Goal: Information Seeking & Learning: Compare options

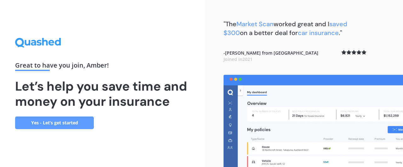
click at [72, 126] on link "Yes - Let’s get started" at bounding box center [54, 122] width 79 height 13
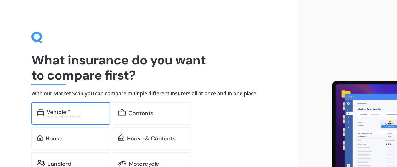
click at [51, 117] on div "Excludes commercial vehicles" at bounding box center [76, 116] width 58 height 3
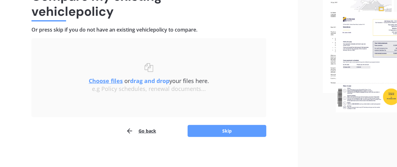
scroll to position [65, 0]
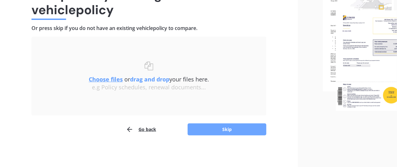
click at [219, 129] on button "Skip" at bounding box center [227, 129] width 79 height 12
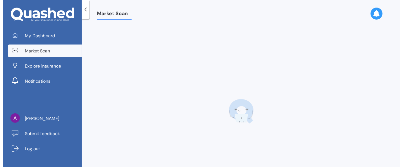
scroll to position [0, 0]
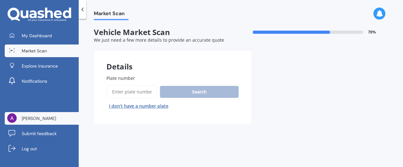
click at [42, 118] on span "[PERSON_NAME]" at bounding box center [39, 118] width 34 height 6
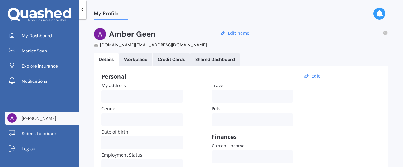
scroll to position [127, 0]
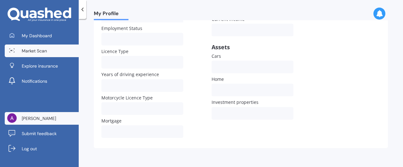
click at [39, 49] on span "Market Scan" at bounding box center [34, 51] width 25 height 6
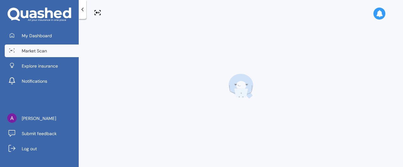
scroll to position [0, 0]
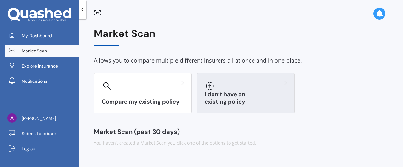
click at [231, 99] on h3 "I don’t have an existing policy" at bounding box center [246, 98] width 82 height 14
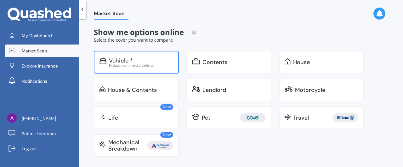
click at [145, 65] on div "Excludes commercial vehicles" at bounding box center [141, 65] width 64 height 3
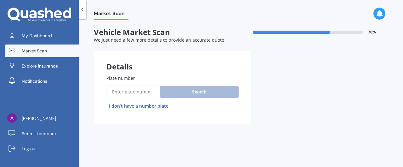
click at [144, 107] on button "I don’t have a number plate" at bounding box center [138, 106] width 65 height 10
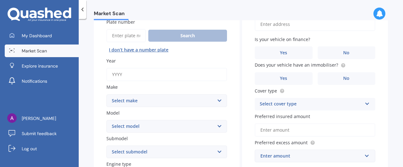
scroll to position [82, 0]
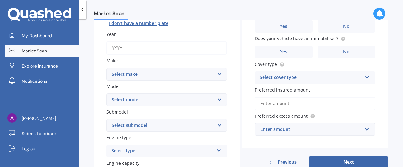
click at [183, 53] on input "Year" at bounding box center [166, 47] width 121 height 13
type input "2014"
